Goal: Obtain resource: Download file/media

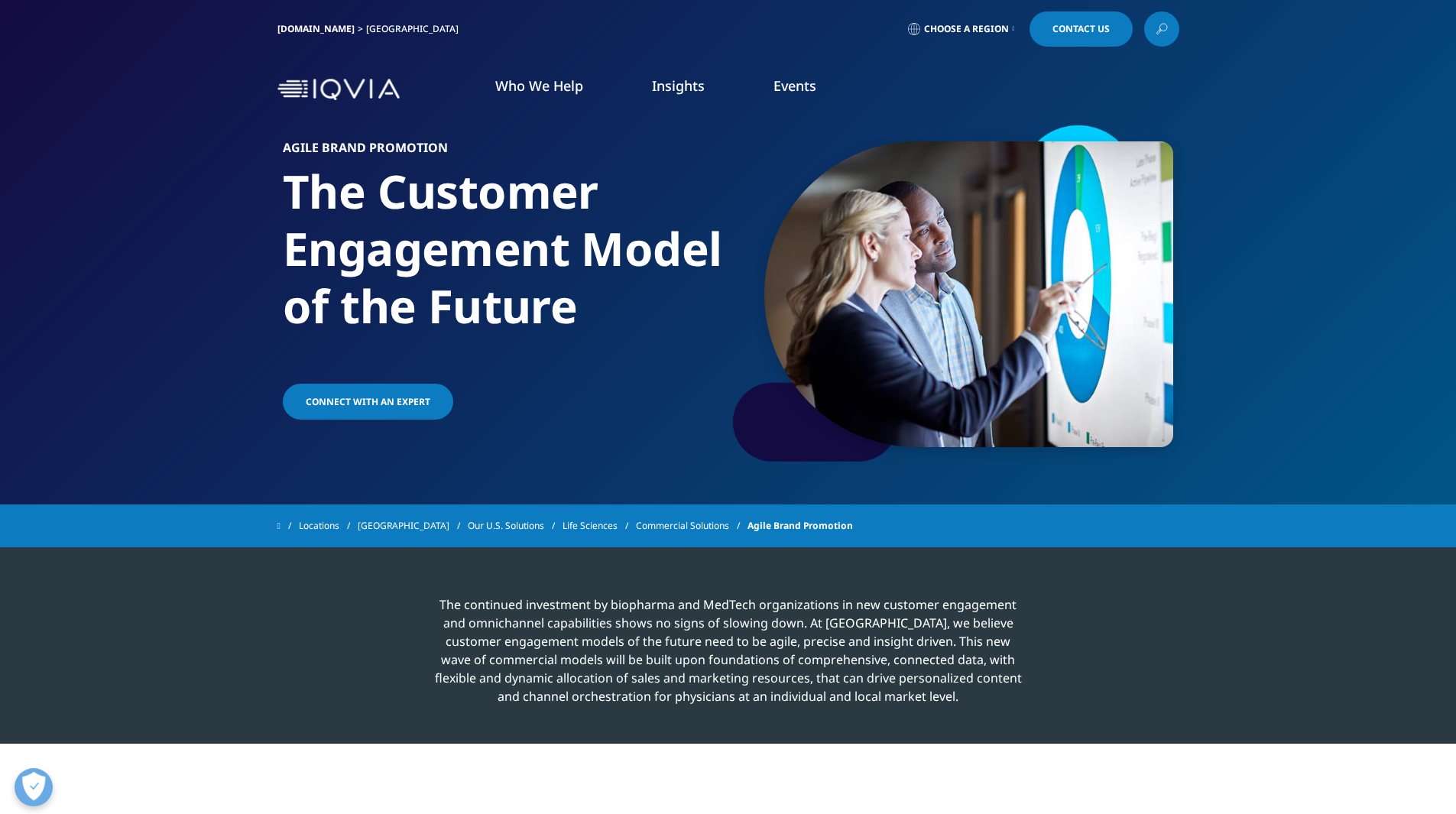
click at [1174, 31] on link at bounding box center [1161, 29] width 35 height 35
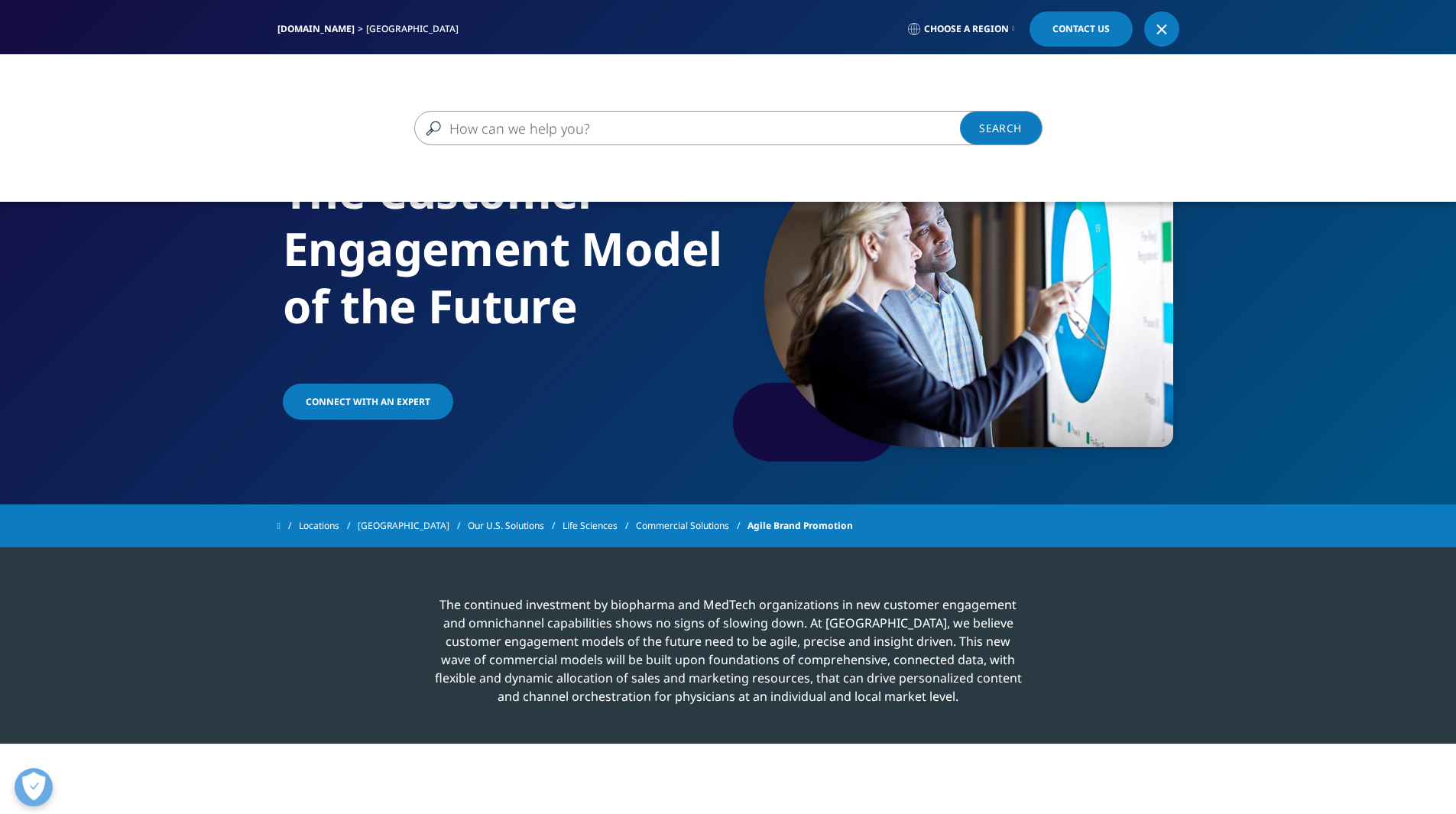
click at [720, 124] on input "Search" at bounding box center [706, 128] width 584 height 35
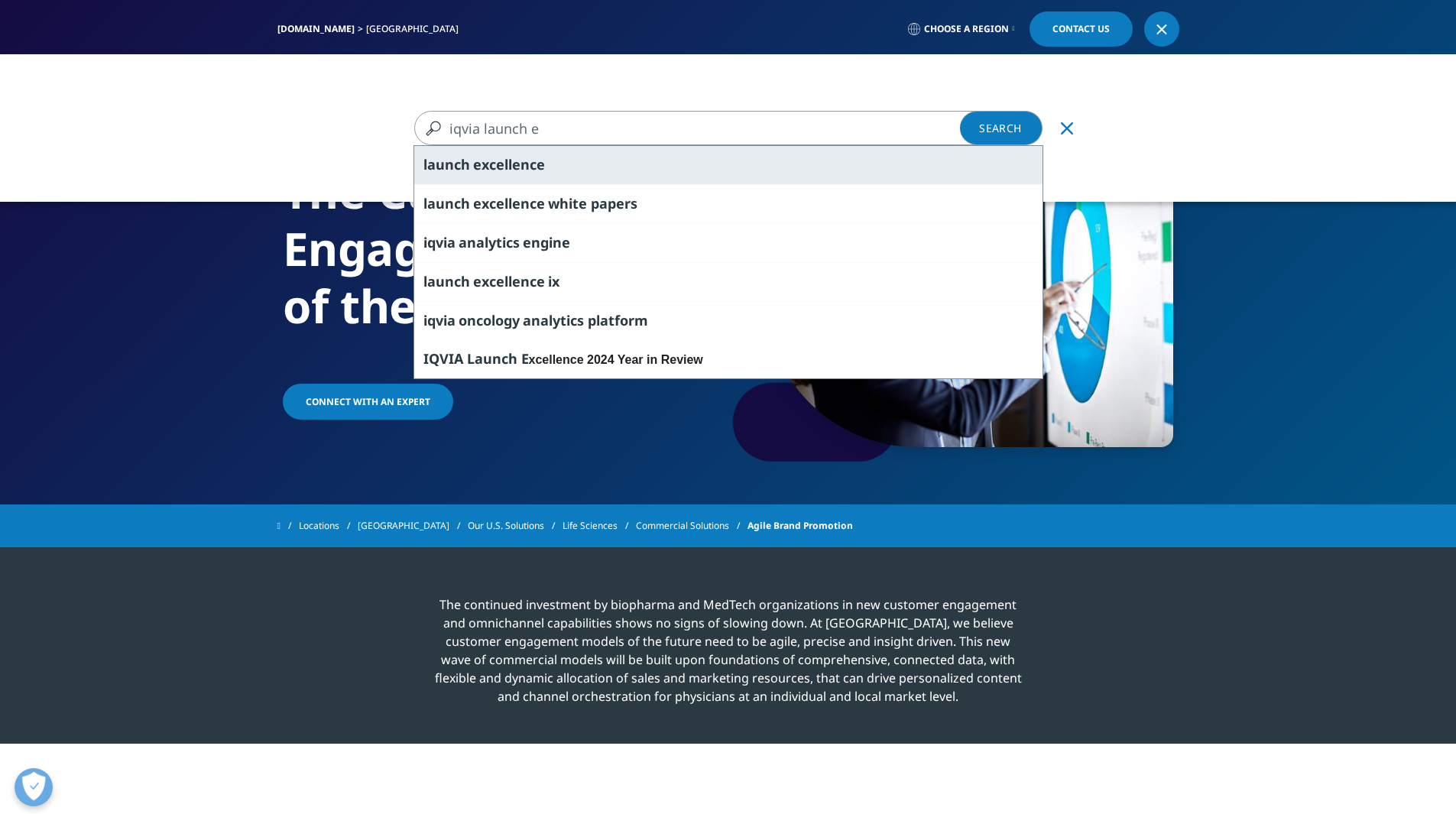
type input "iqvia launch e"
click at [562, 162] on div "launch e xcellence" at bounding box center [728, 165] width 628 height 38
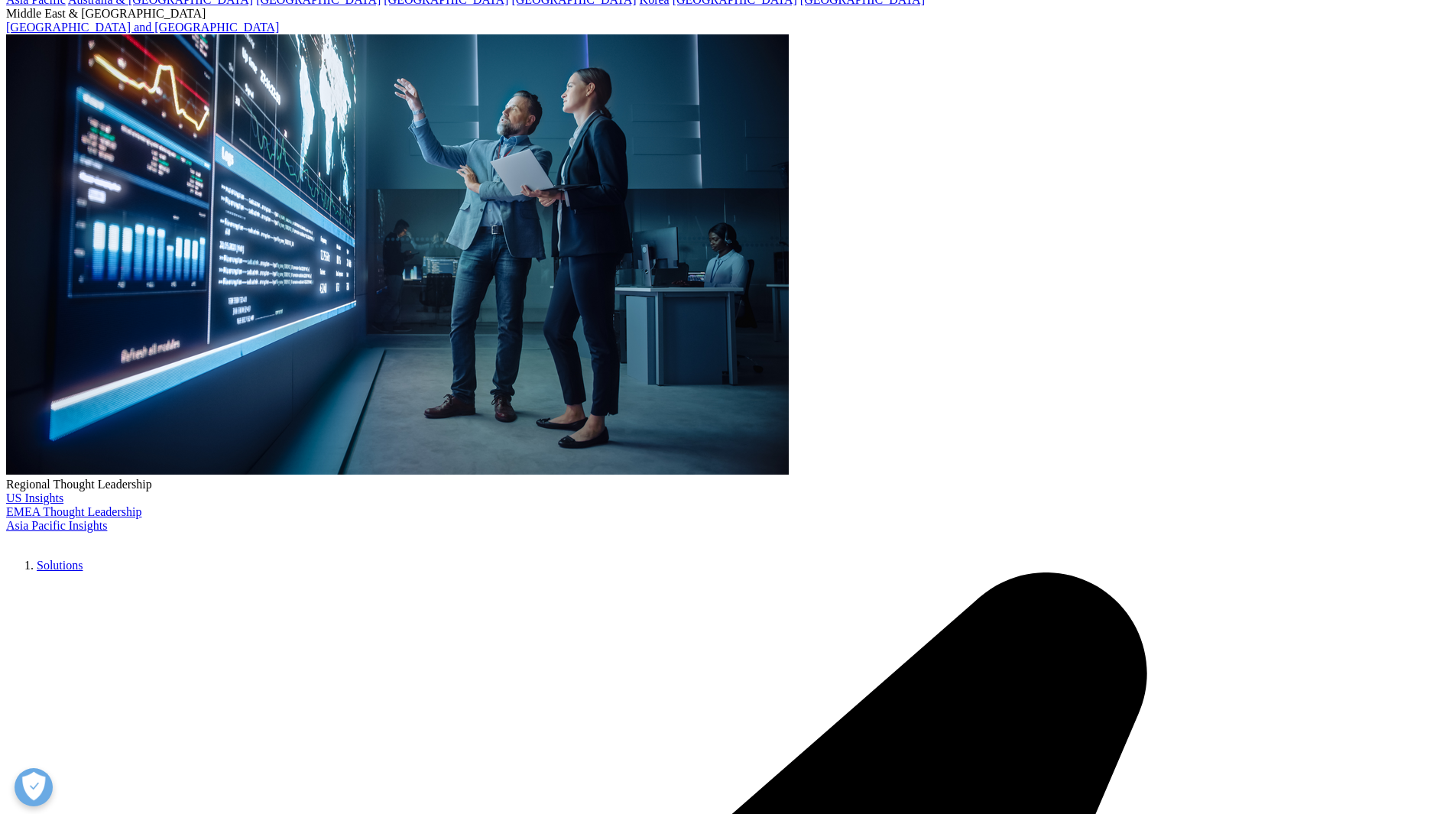
scroll to position [229, 0]
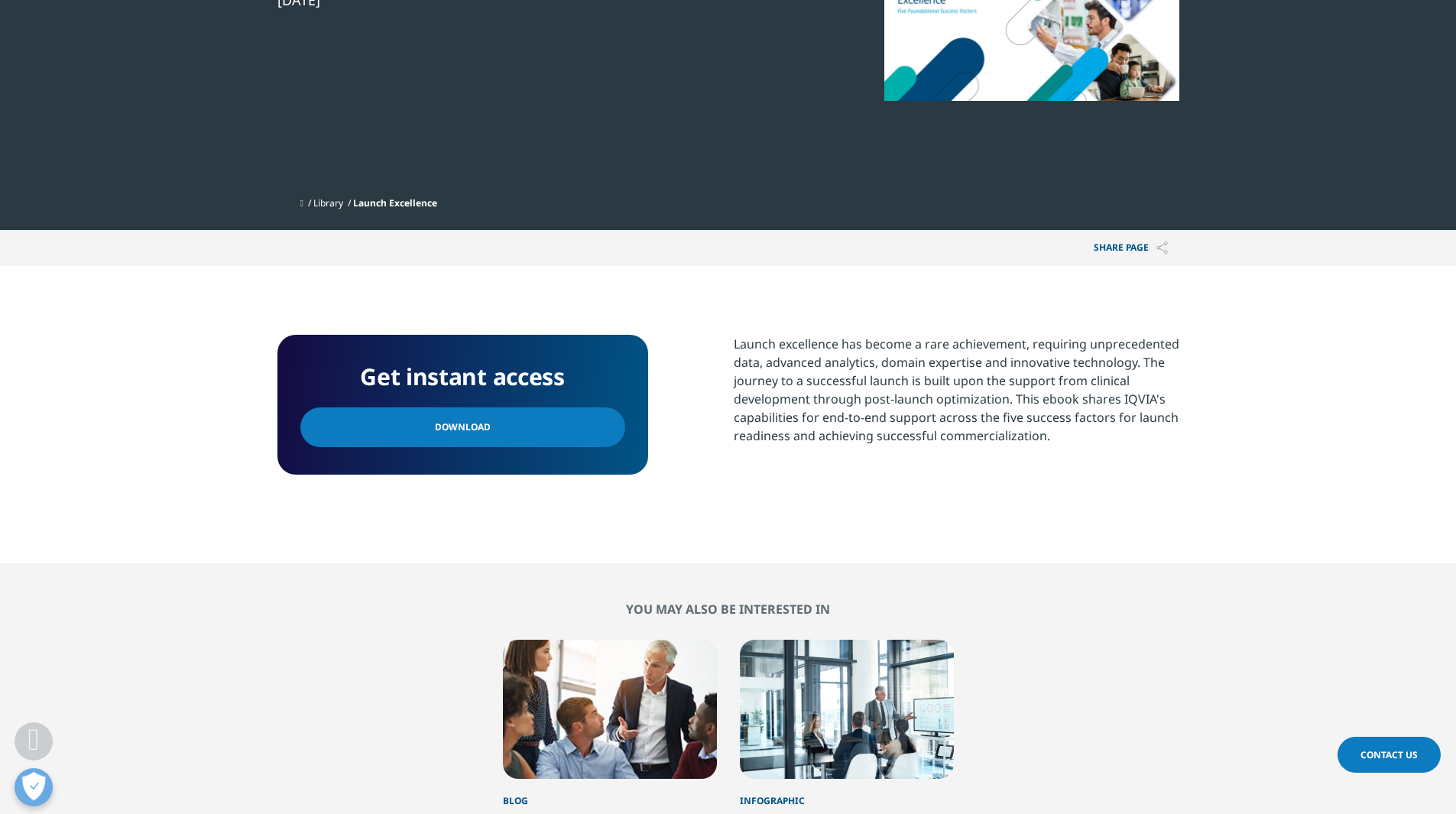
scroll to position [306, 0]
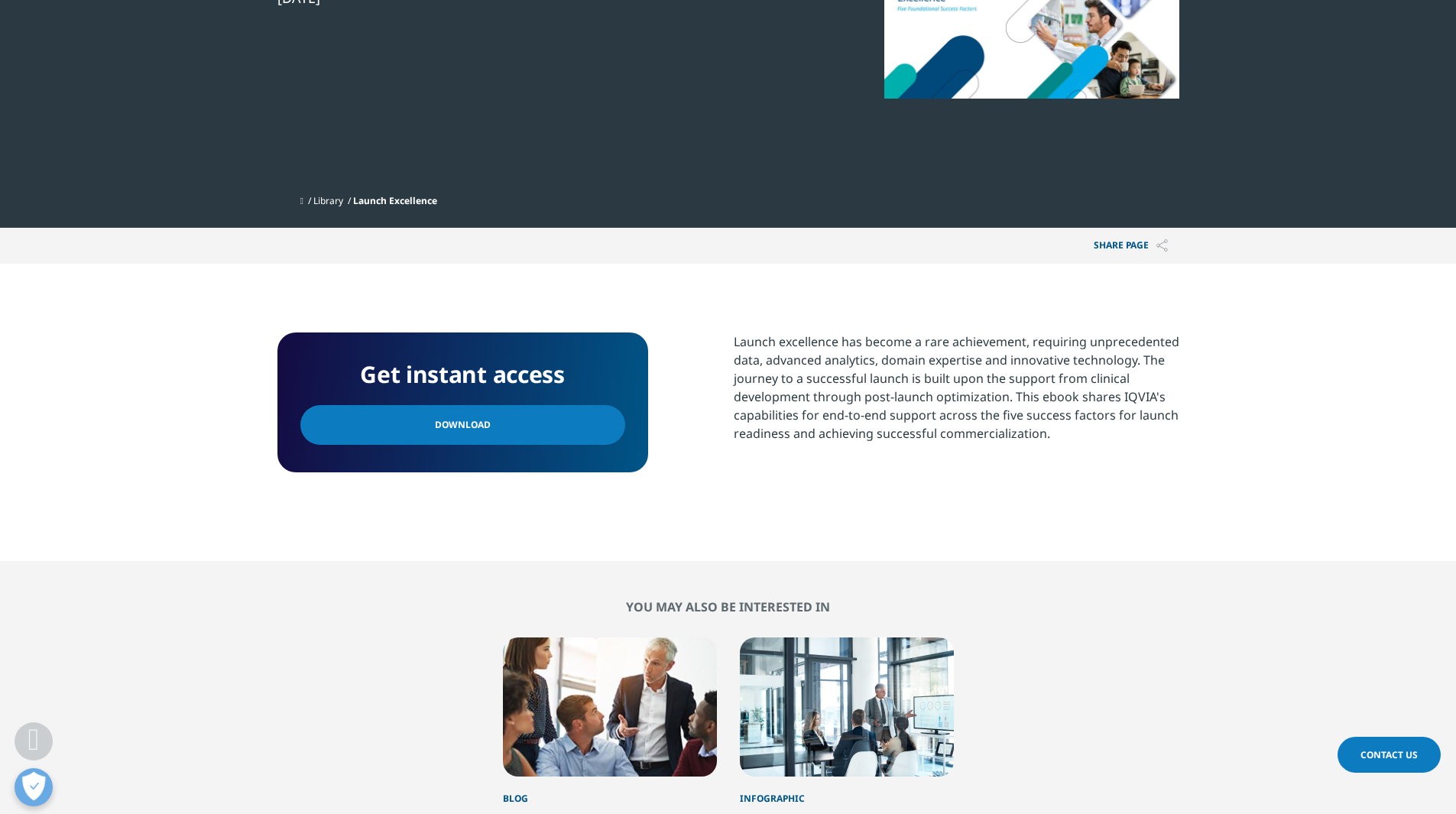
click at [439, 426] on span "Download" at bounding box center [462, 425] width 55 height 17
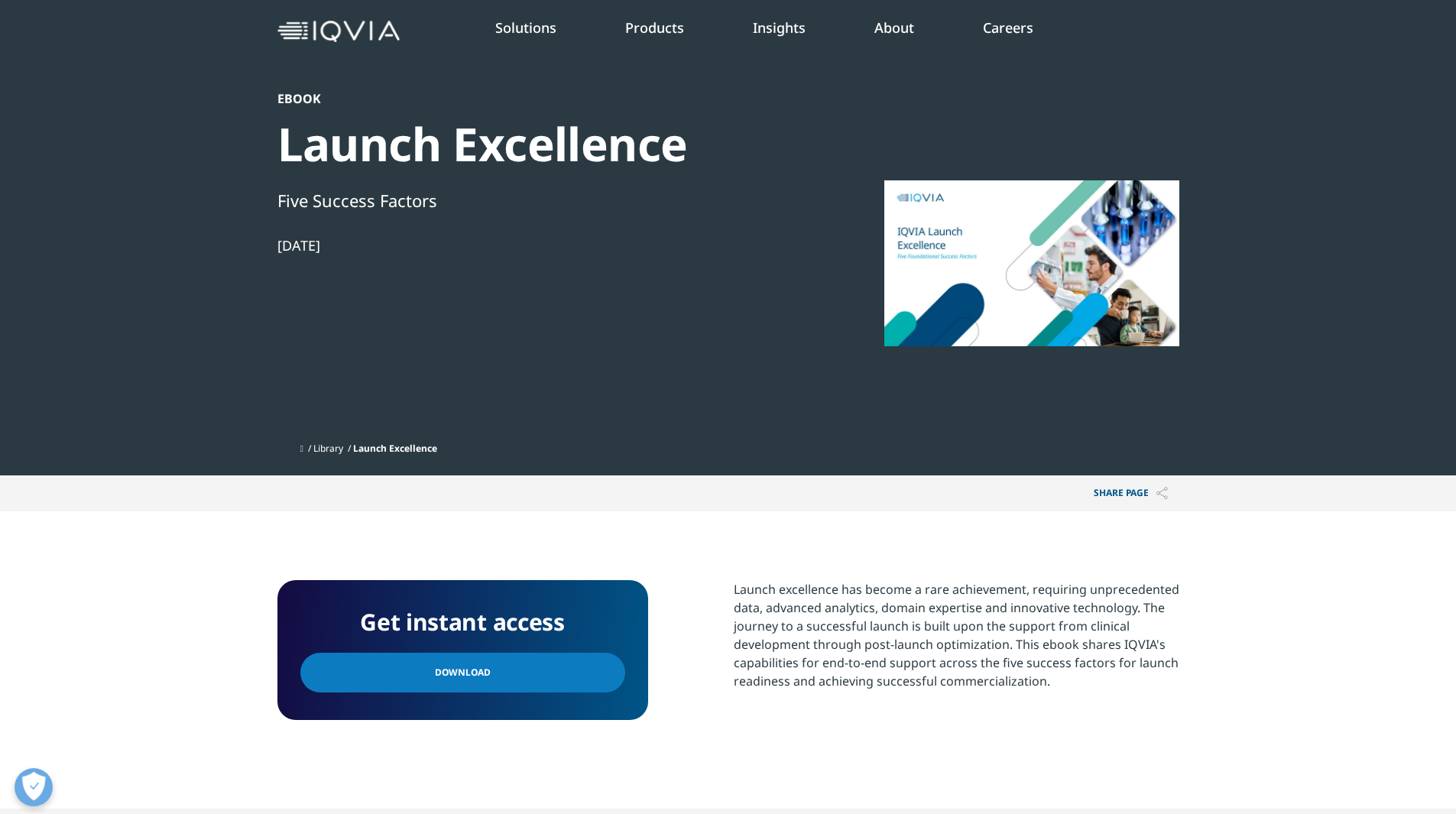
scroll to position [0, 0]
